Goal: Transaction & Acquisition: Purchase product/service

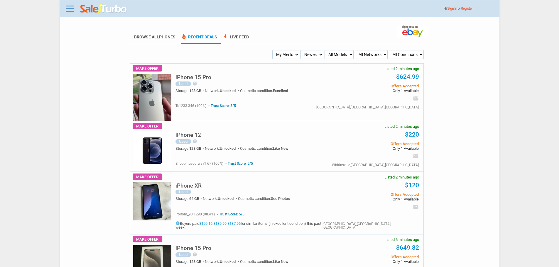
click at [278, 55] on select "My Alerts All Deals BIN Only w/ Offers Only" at bounding box center [285, 54] width 27 height 9
select select "flash_bin"
click at [273, 50] on select "My Alerts All Deals BIN Only w/ Offers Only" at bounding box center [285, 54] width 27 height 9
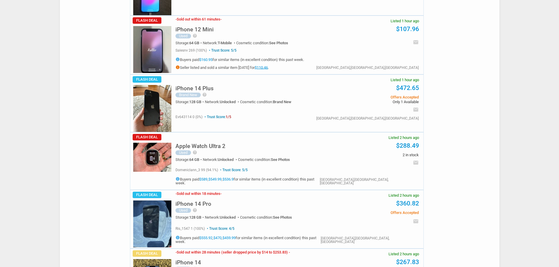
scroll to position [763, 0]
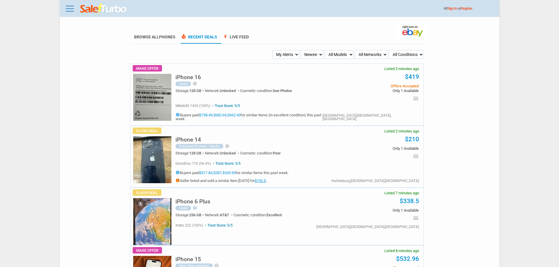
click at [279, 52] on select "My Alerts All Deals BIN Only w/ Offers Only" at bounding box center [285, 54] width 27 height 9
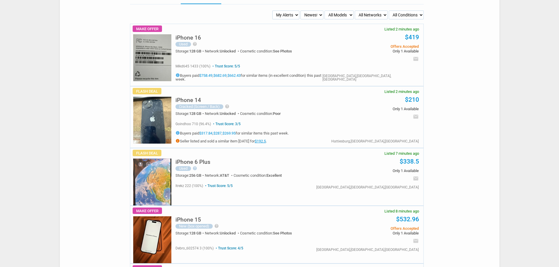
scroll to position [117, 0]
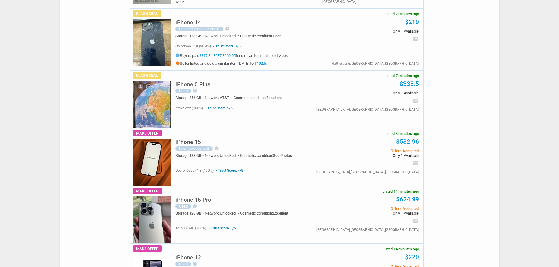
click at [197, 82] on h5 "iPhone 6 Plus" at bounding box center [192, 85] width 35 height 6
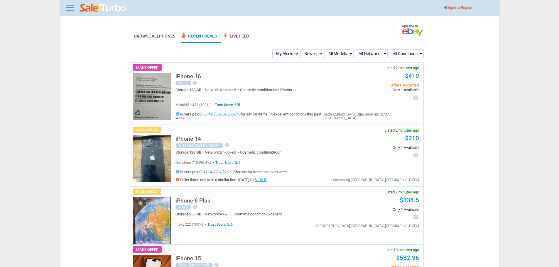
scroll to position [0, 0]
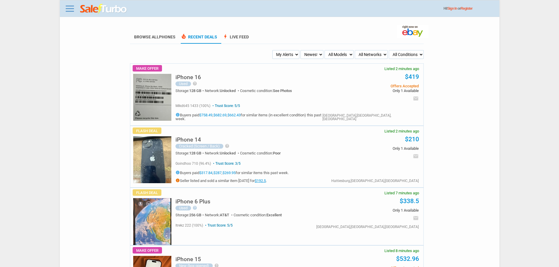
click at [284, 55] on select "My Alerts All Deals BIN Only w/ Offers Only" at bounding box center [285, 54] width 27 height 9
select select "flash_bin"
click at [273, 50] on select "My Alerts All Deals BIN Only w/ Offers Only" at bounding box center [285, 54] width 27 height 9
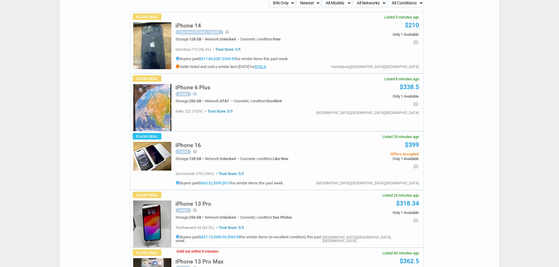
scroll to position [147, 0]
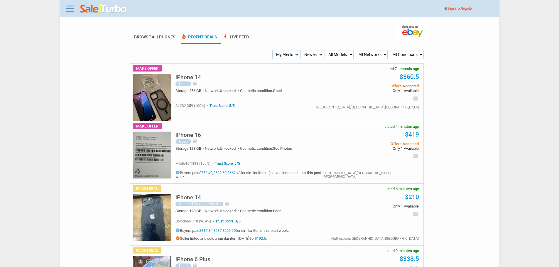
click at [292, 55] on select "My Alerts All Deals BIN Only w/ Offers Only" at bounding box center [285, 54] width 27 height 9
select select "flash_bin"
click at [273, 50] on select "My Alerts All Deals BIN Only w/ Offers Only" at bounding box center [285, 54] width 27 height 9
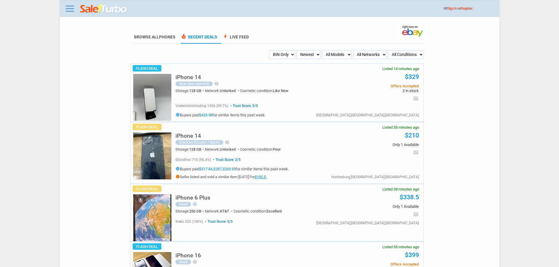
click at [278, 56] on select "My Alerts All Deals BIN Only w/ Offers Only" at bounding box center [282, 54] width 26 height 9
select select "sent"
click at [269, 50] on select "My Alerts All Deals BIN Only w/ Offers Only" at bounding box center [282, 54] width 26 height 9
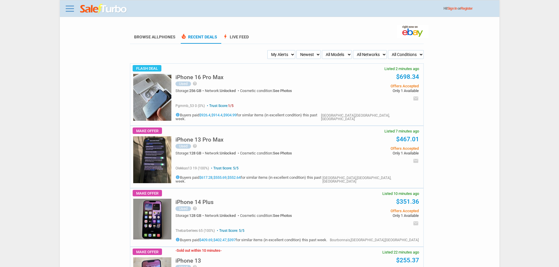
click at [150, 89] on img at bounding box center [152, 97] width 38 height 47
drag, startPoint x: 284, startPoint y: 54, endPoint x: 284, endPoint y: 58, distance: 4.1
click at [284, 54] on select "My Alerts All Deals BIN Only w/ Offers Only" at bounding box center [281, 54] width 28 height 9
select select "flash_bin"
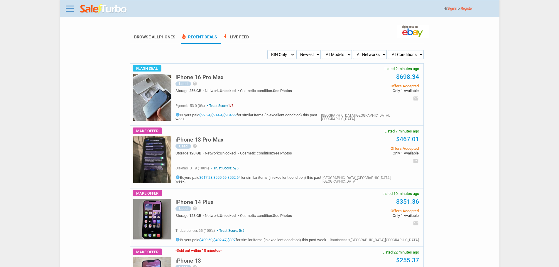
click at [269, 50] on select "My Alerts All Deals BIN Only w/ Offers Only" at bounding box center [281, 54] width 28 height 9
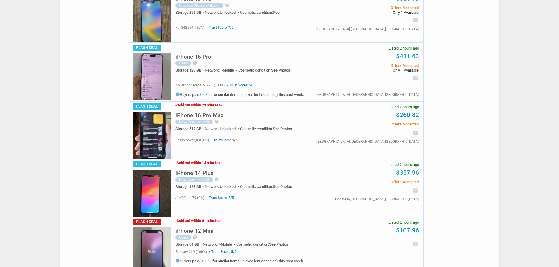
scroll to position [675, 0]
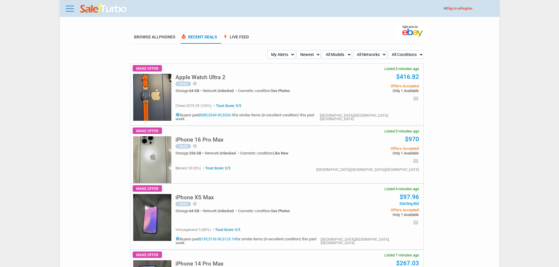
click at [284, 51] on select "My Alerts All Deals BIN Only w/ Offers Only" at bounding box center [281, 54] width 28 height 9
select select "flash_bin"
click at [269, 50] on select "My Alerts All Deals BIN Only w/ Offers Only" at bounding box center [281, 54] width 28 height 9
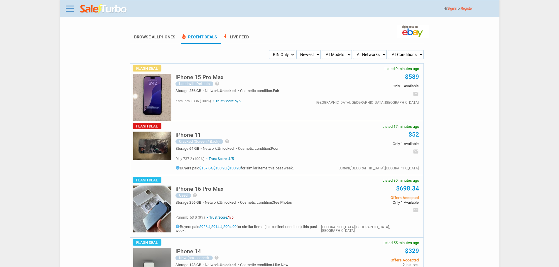
click at [178, 142] on div "Cracked (Screen / Back)" at bounding box center [199, 141] width 48 height 5
click at [149, 147] on img at bounding box center [152, 146] width 38 height 29
click at [221, 170] on link "$138.98" at bounding box center [219, 168] width 13 height 4
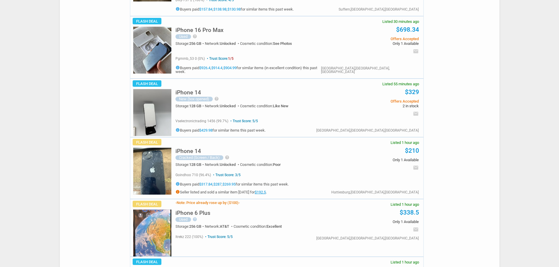
scroll to position [205, 0]
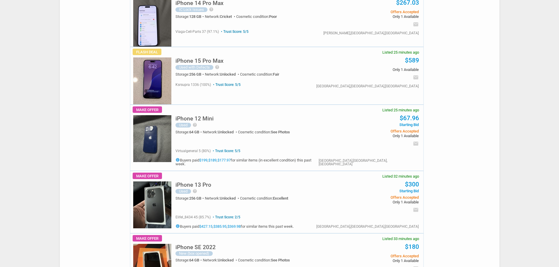
scroll to position [616, 0]
